Goal: Communication & Community: Answer question/provide support

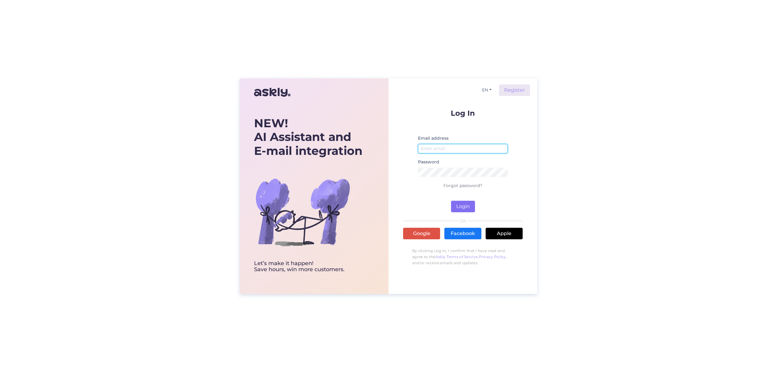
type input "[EMAIL_ADDRESS][DOMAIN_NAME]"
click at [457, 208] on button "Login" at bounding box center [463, 207] width 24 height 12
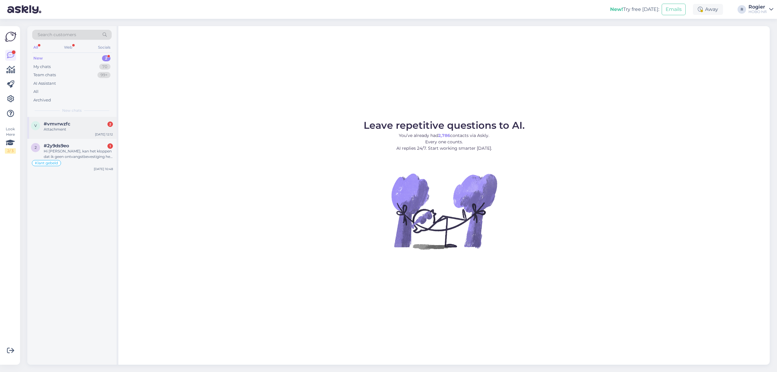
click at [72, 129] on div "Attachment" at bounding box center [78, 129] width 69 height 5
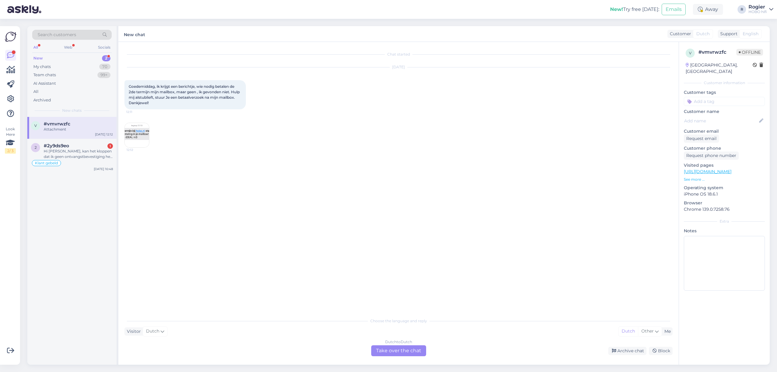
click at [142, 135] on img at bounding box center [137, 135] width 24 height 24
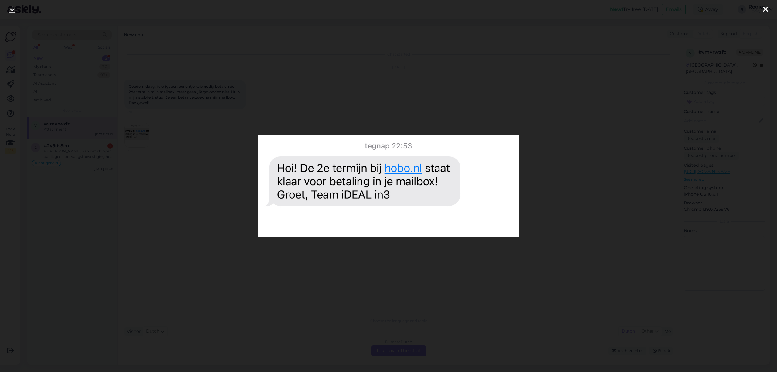
click at [403, 300] on div at bounding box center [388, 186] width 777 height 372
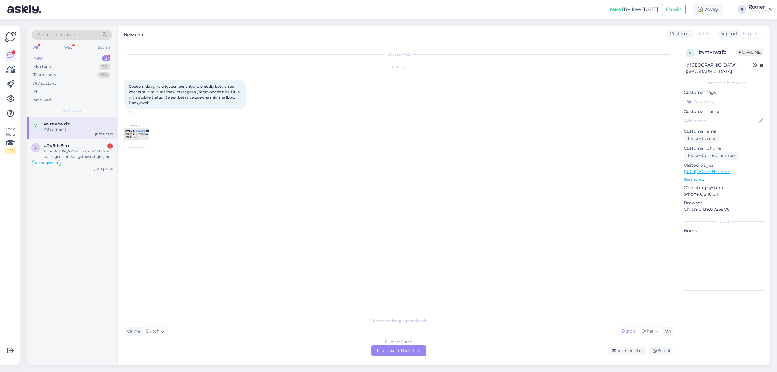
click at [192, 156] on div "Chat started [DATE] [PERSON_NAME], ik krijgt een berichtje, wie nodig betalen d…" at bounding box center [401, 178] width 554 height 261
drag, startPoint x: 210, startPoint y: 117, endPoint x: 214, endPoint y: 117, distance: 3.4
click at [214, 117] on div "12:12" at bounding box center [398, 135] width 548 height 38
click at [136, 133] on img at bounding box center [137, 135] width 24 height 24
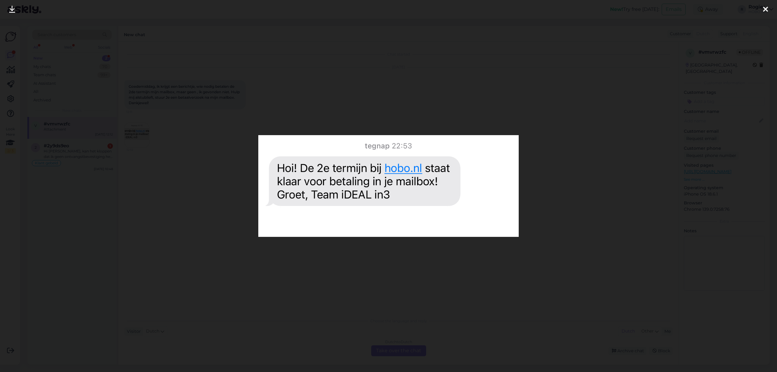
click at [673, 126] on div at bounding box center [388, 186] width 777 height 372
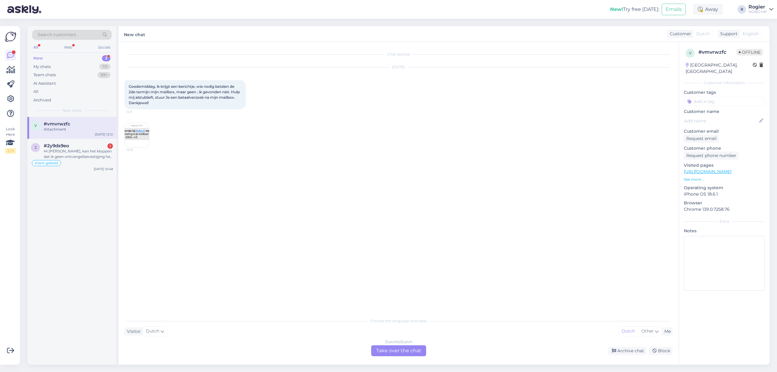
click at [384, 353] on div "Dutch to Dutch Take over the chat" at bounding box center [398, 350] width 55 height 11
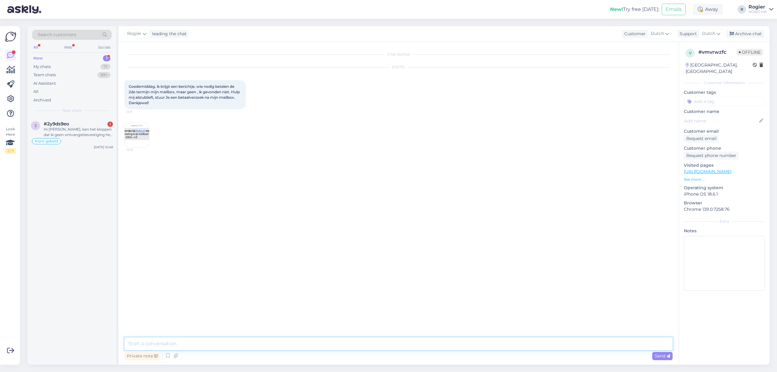
click at [221, 341] on textarea at bounding box center [398, 343] width 548 height 13
type textarea "p"
click at [187, 344] on textarea at bounding box center [398, 343] width 548 height 13
type textarea "Goedemorgen,"
click at [203, 345] on textarea at bounding box center [398, 343] width 548 height 13
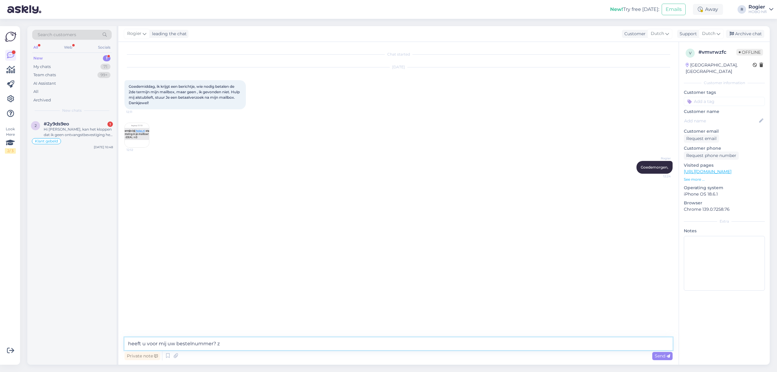
type textarea "heeft u voor mij uw bestelnummer?"
click at [180, 344] on textarea at bounding box center [398, 343] width 548 height 13
type textarea "PLease contact Ideal, they provide the payment and have sent you this message."
